Goal: Task Accomplishment & Management: Manage account settings

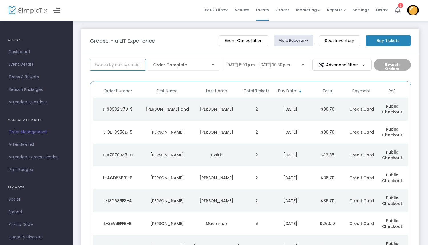
click at [111, 65] on input at bounding box center [118, 64] width 56 height 11
type input "tarah"
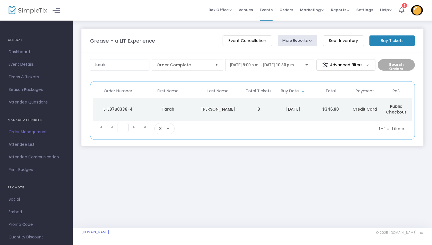
click at [241, 108] on div "Gurski" at bounding box center [218, 109] width 47 height 6
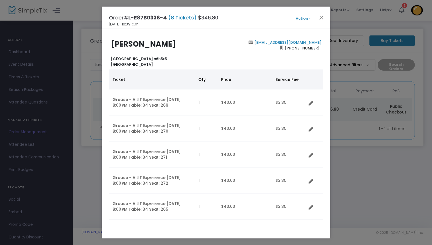
click at [309, 18] on button "Action" at bounding box center [303, 18] width 34 height 6
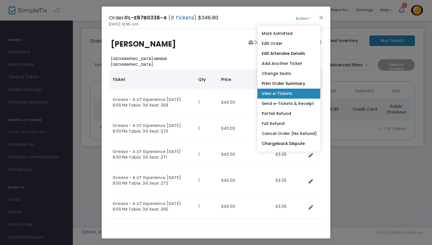
click at [286, 91] on link "View e-Tickets" at bounding box center [288, 94] width 63 height 10
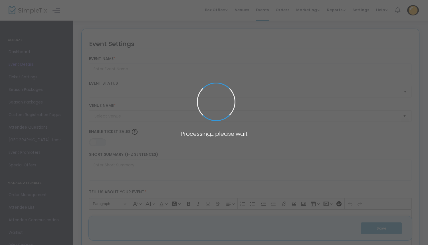
type input "Grease - a LIT Experience"
type textarea "A New Way to 'Theatre'. Featuring amazing London ON performers! It's electrifyi…"
type input "Buy Tickets / Seating Chart"
checkbox input "true"
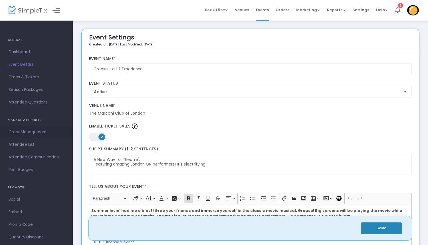
click at [25, 133] on span "Order Management" at bounding box center [37, 131] width 56 height 7
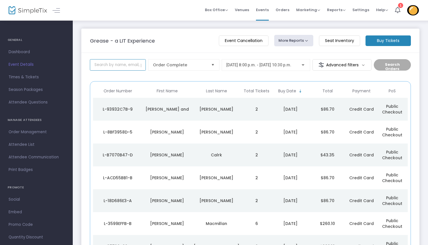
click at [109, 65] on input at bounding box center [118, 64] width 56 height 11
type input "[PERSON_NAME]"
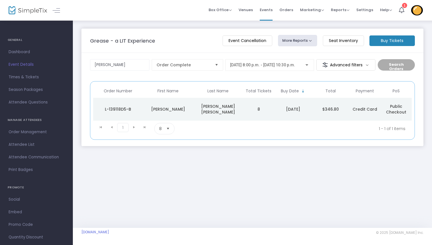
click at [125, 111] on div "L-139118D5-B" at bounding box center [118, 109] width 47 height 6
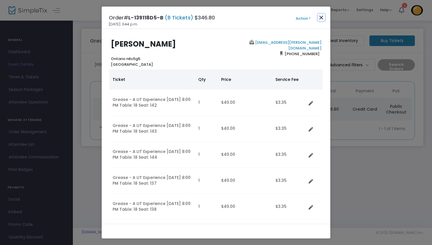
click at [319, 17] on button "Close" at bounding box center [321, 17] width 7 height 7
